Goal: Task Accomplishment & Management: Complete application form

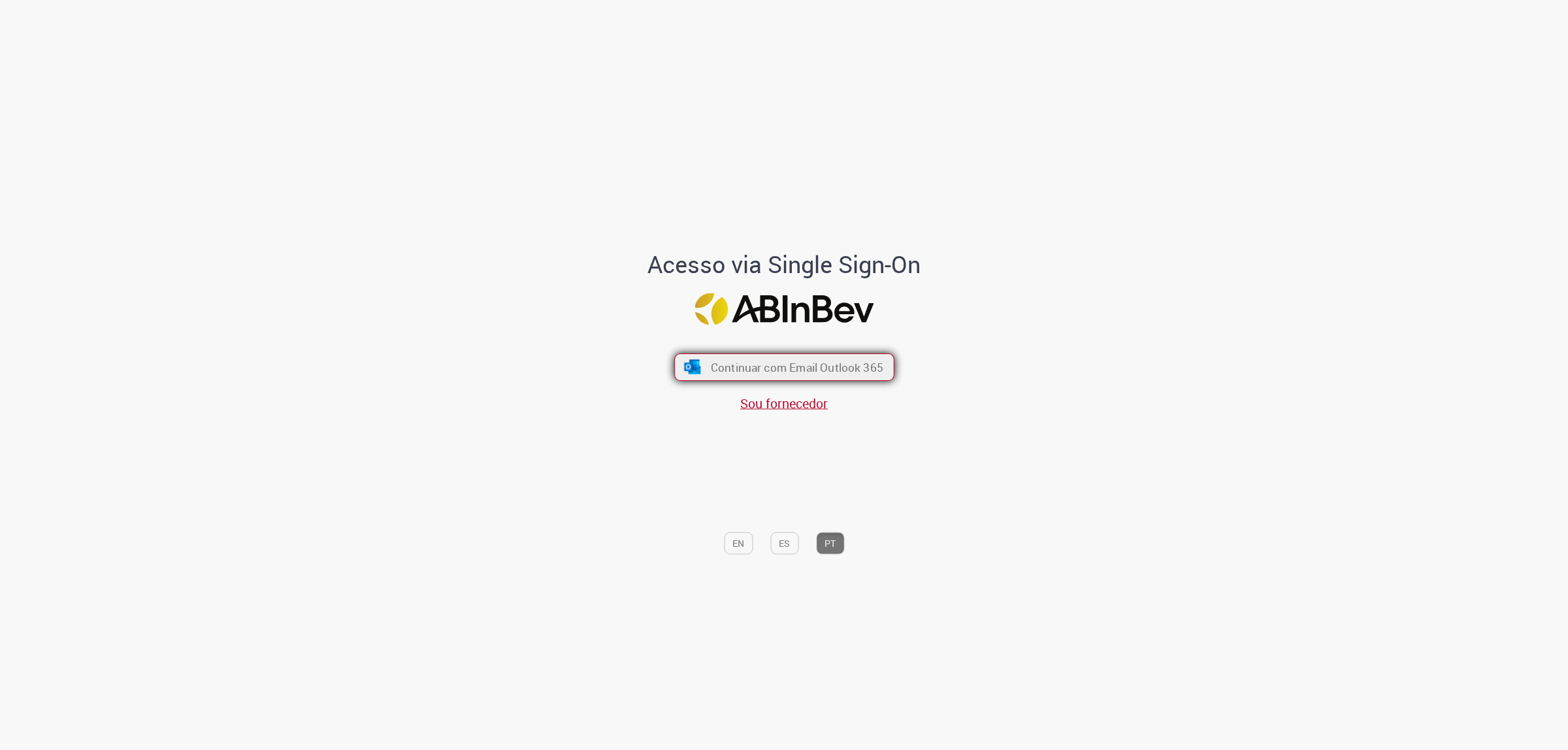
click at [776, 363] on span "Continuar com Email Outlook 365" at bounding box center [796, 367] width 173 height 15
click at [739, 366] on span "Continuar com Email Outlook 365" at bounding box center [796, 367] width 169 height 15
click at [775, 351] on div "Continuar com Email Outlook 365 Sou fornecedor" at bounding box center [784, 376] width 215 height 73
click at [776, 364] on span "Continuar com Email Outlook 365" at bounding box center [796, 367] width 173 height 15
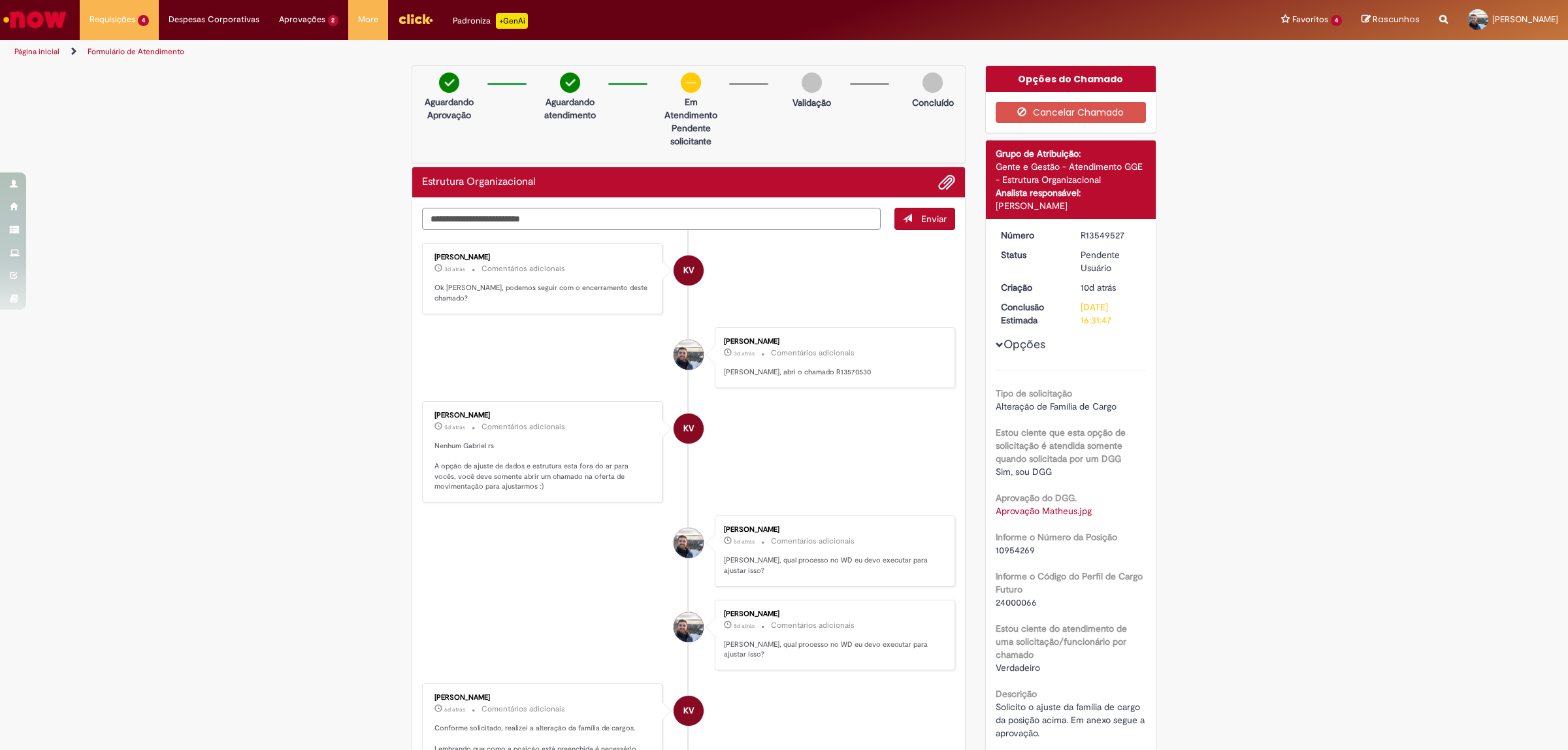
drag, startPoint x: 514, startPoint y: 201, endPoint x: 519, endPoint y: 210, distance: 10.3
click at [526, 223] on textarea "Digite sua mensagem aqui..." at bounding box center [652, 218] width 459 height 23
type textarea "**********"
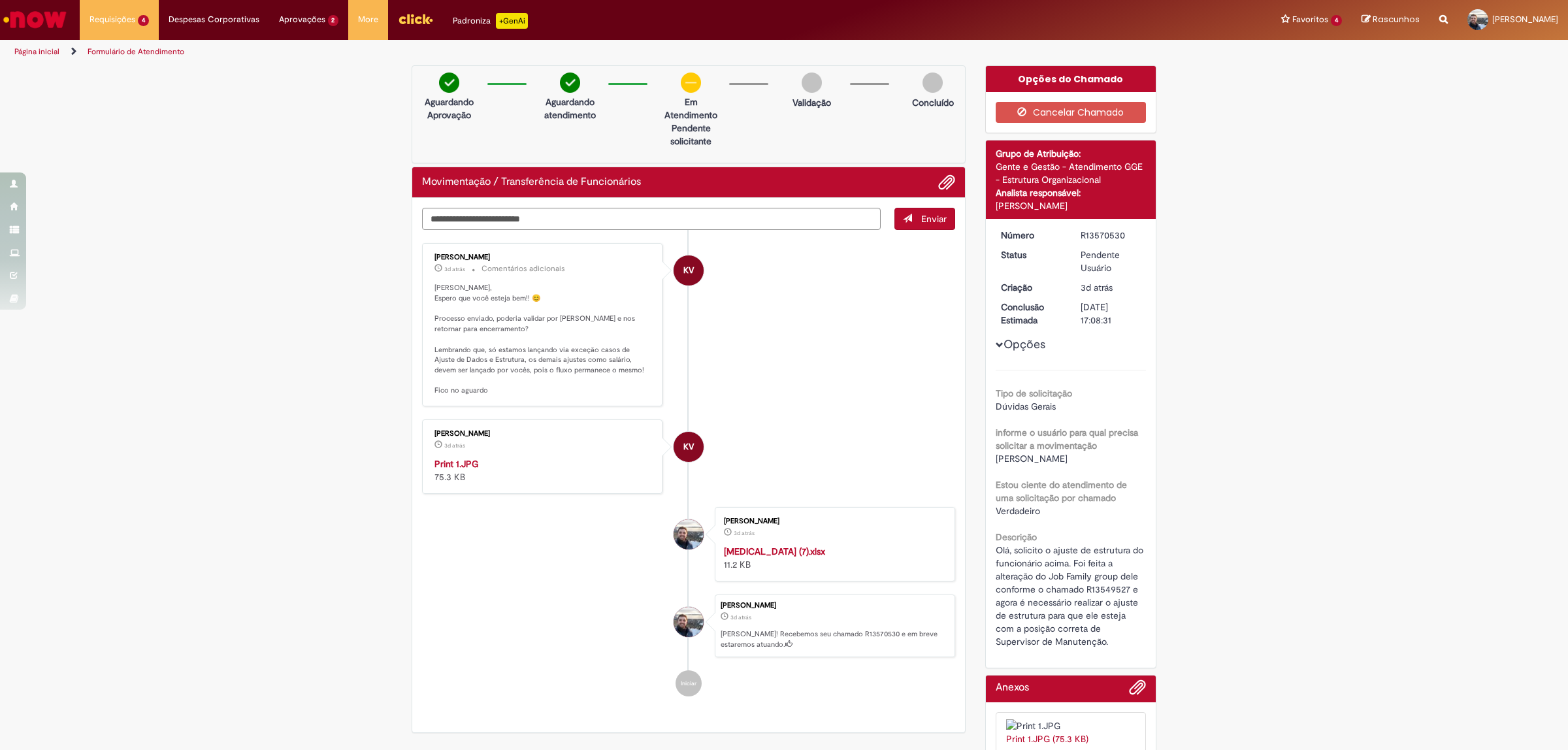
click at [462, 470] on strong "Print 1.JPG" at bounding box center [456, 464] width 44 height 12
click at [648, 220] on textarea "Digite sua mensagem aqui..." at bounding box center [652, 218] width 459 height 23
type textarea "**********"
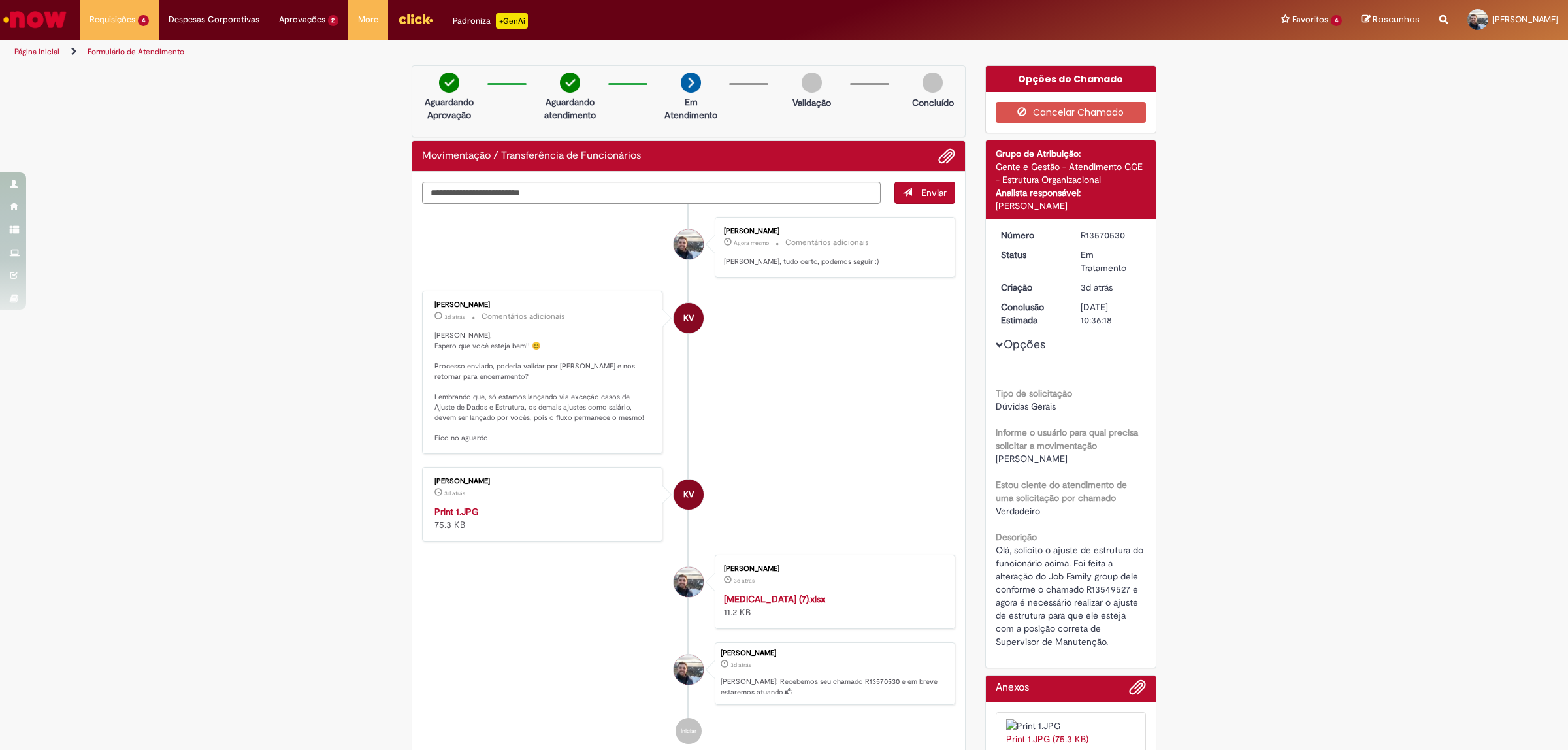
click at [332, 524] on div "Verificar Código de Barras Aguardando Aprovação Aguardando atendimento Em Atend…" at bounding box center [784, 471] width 1568 height 812
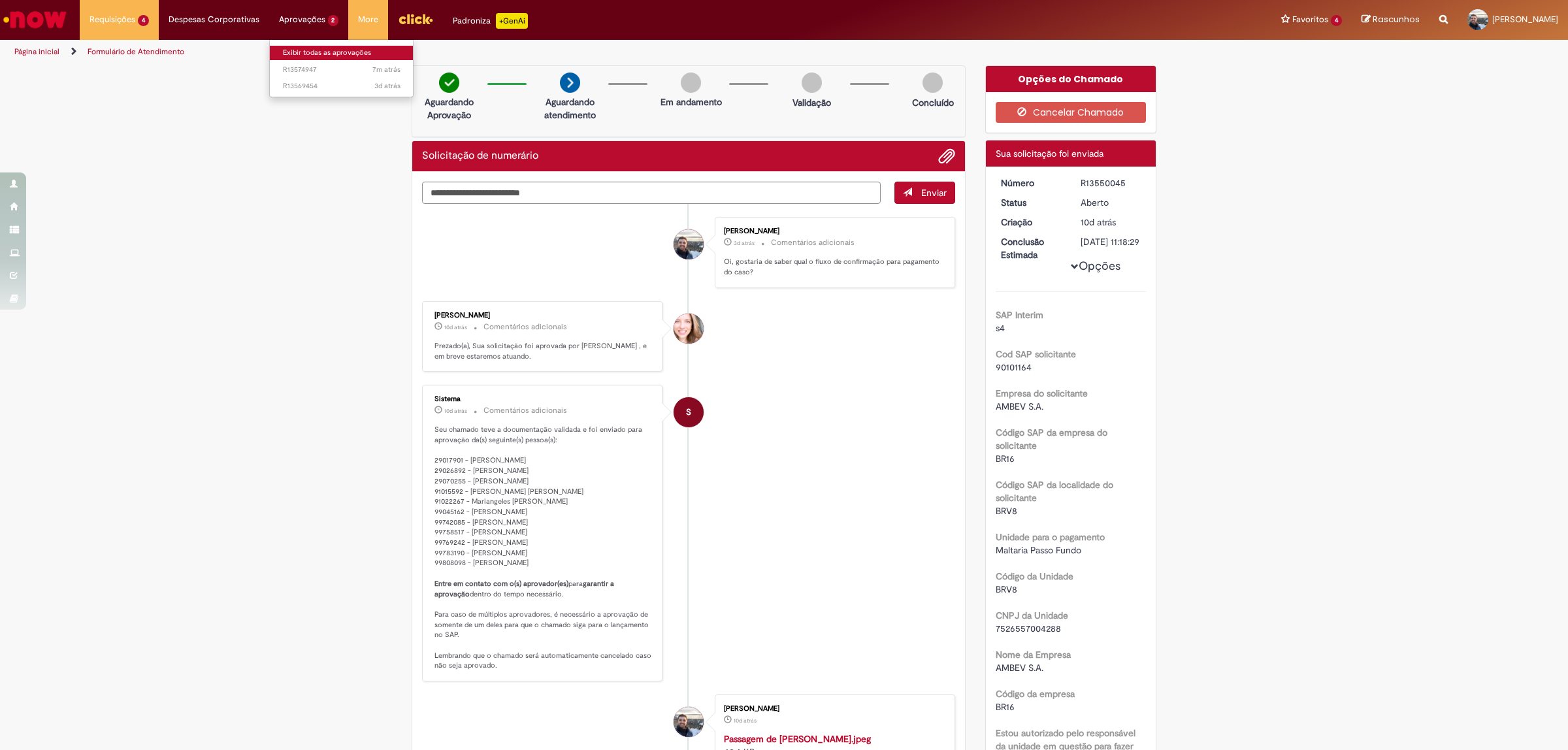
click at [304, 53] on link "Exibir todas as aprovações" at bounding box center [341, 53] width 143 height 15
